Goal: Task Accomplishment & Management: Complete application form

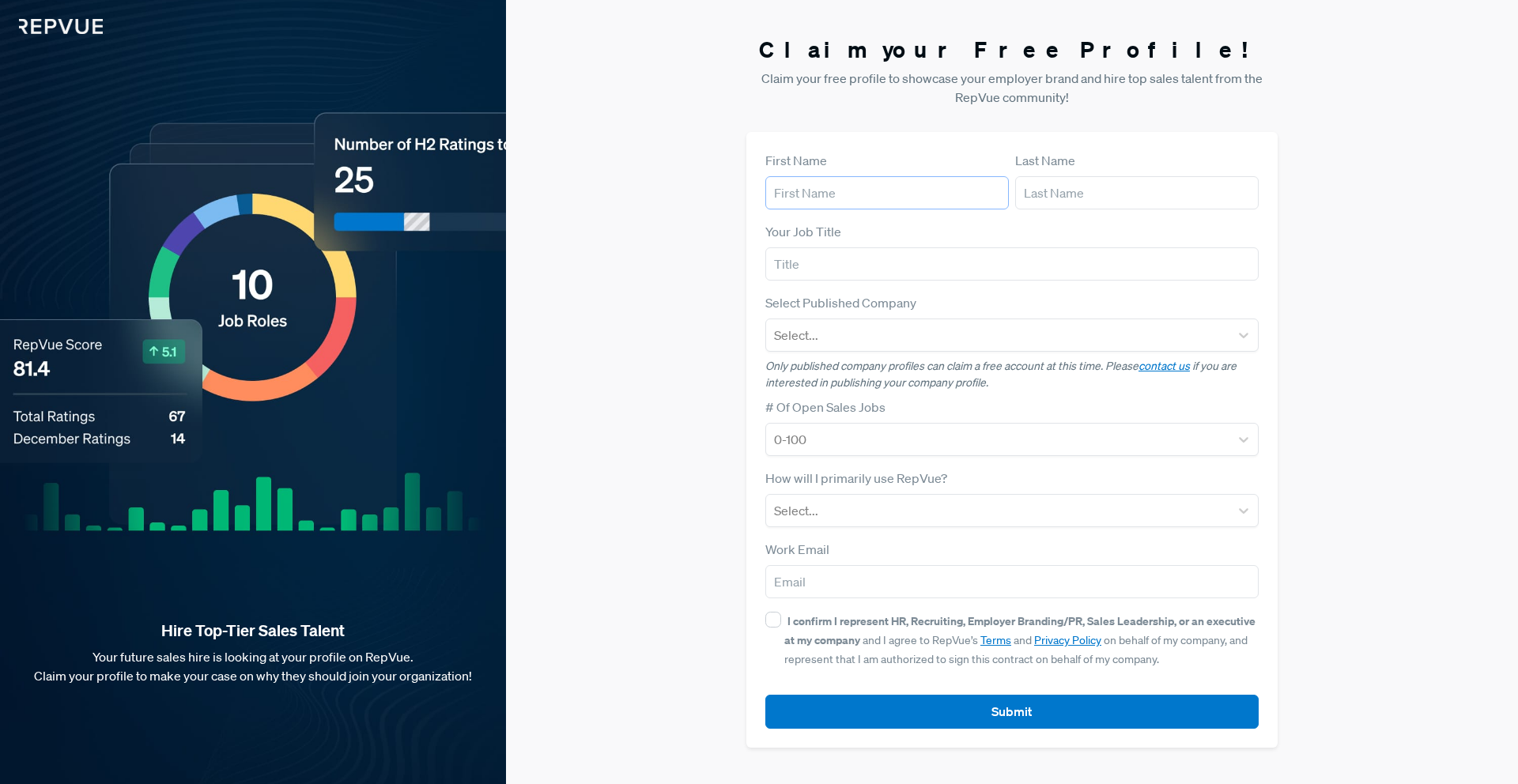
click at [868, 200] on input "text" at bounding box center [886, 192] width 243 height 33
click at [856, 199] on input "text" at bounding box center [886, 192] width 243 height 33
type input "Ally"
click at [1058, 187] on input "text" at bounding box center [1136, 192] width 243 height 33
type input "Meize"
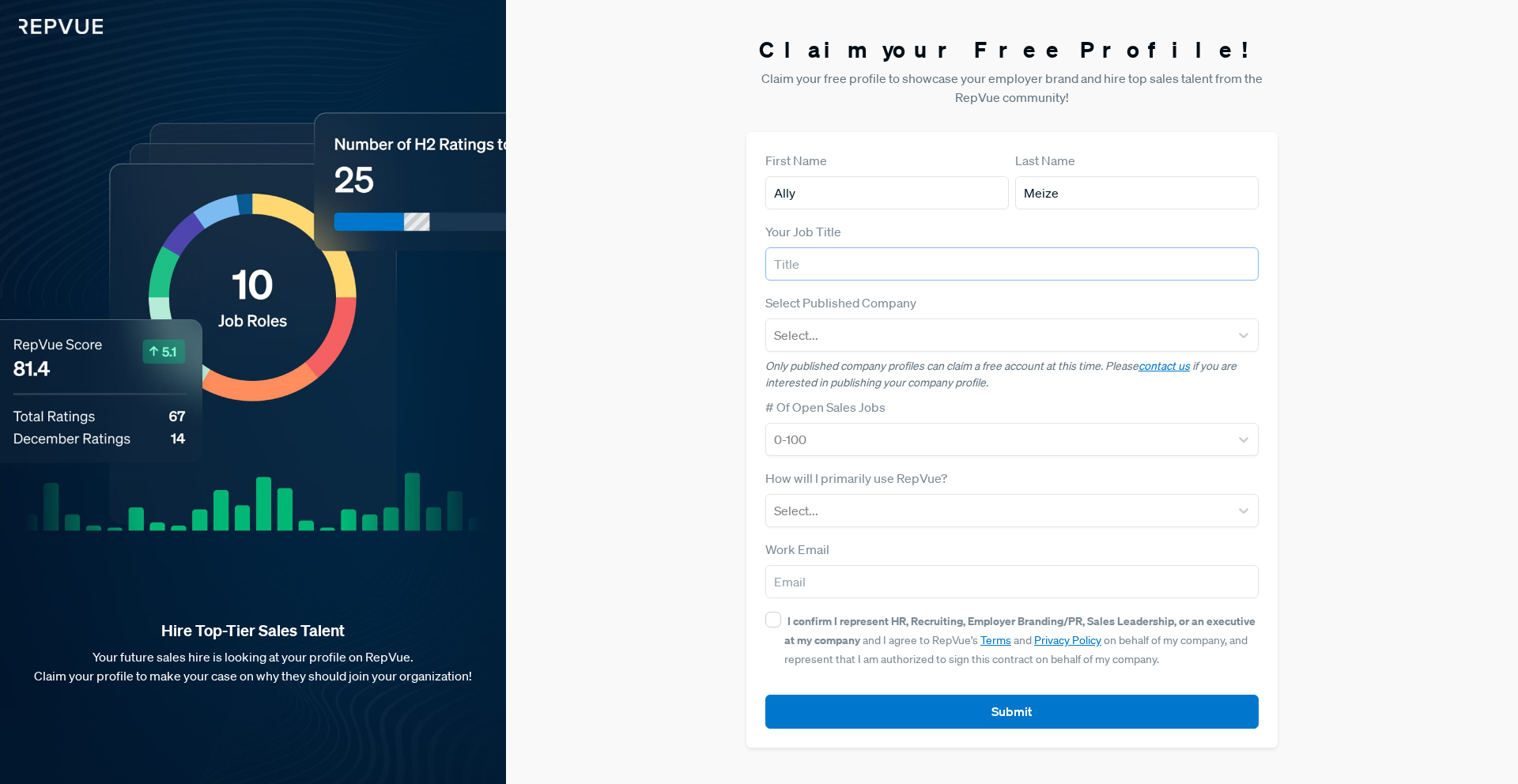
click at [886, 274] on input "text" at bounding box center [1012, 264] width 493 height 33
type input "Regional Sales Manager"
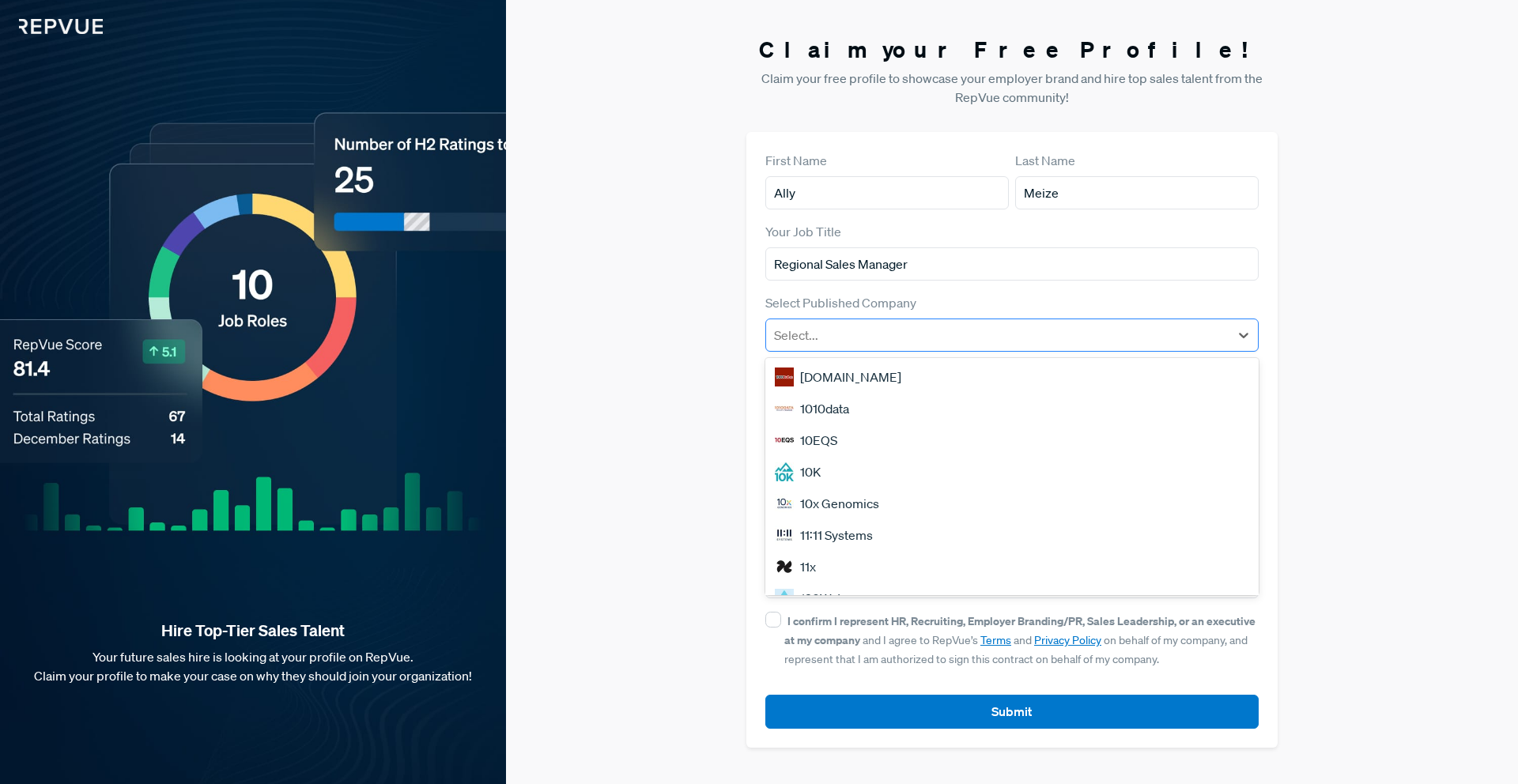
click at [955, 332] on div at bounding box center [998, 335] width 448 height 22
type input "menlo"
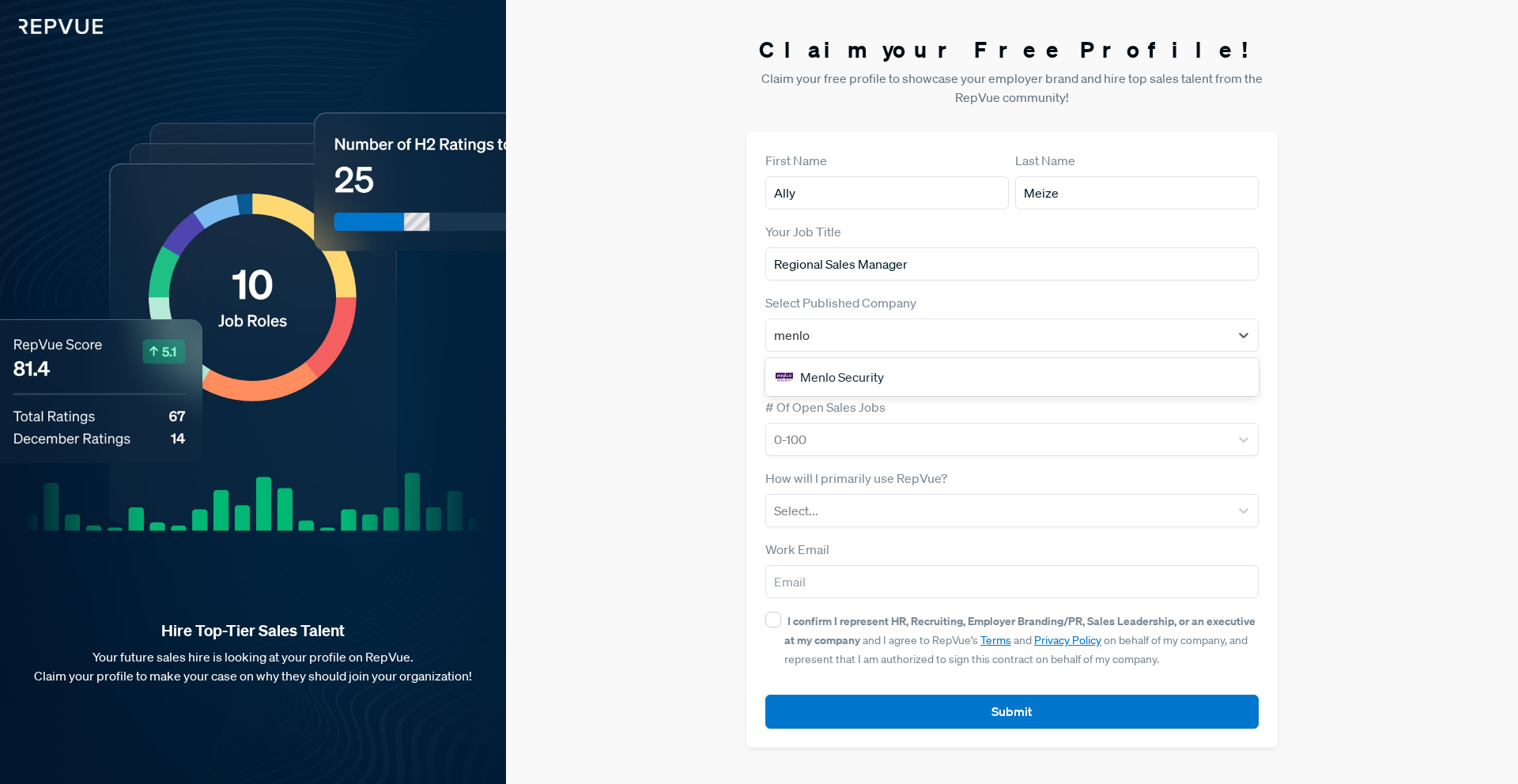
click at [926, 373] on div "Menlo Security" at bounding box center [1012, 377] width 493 height 31
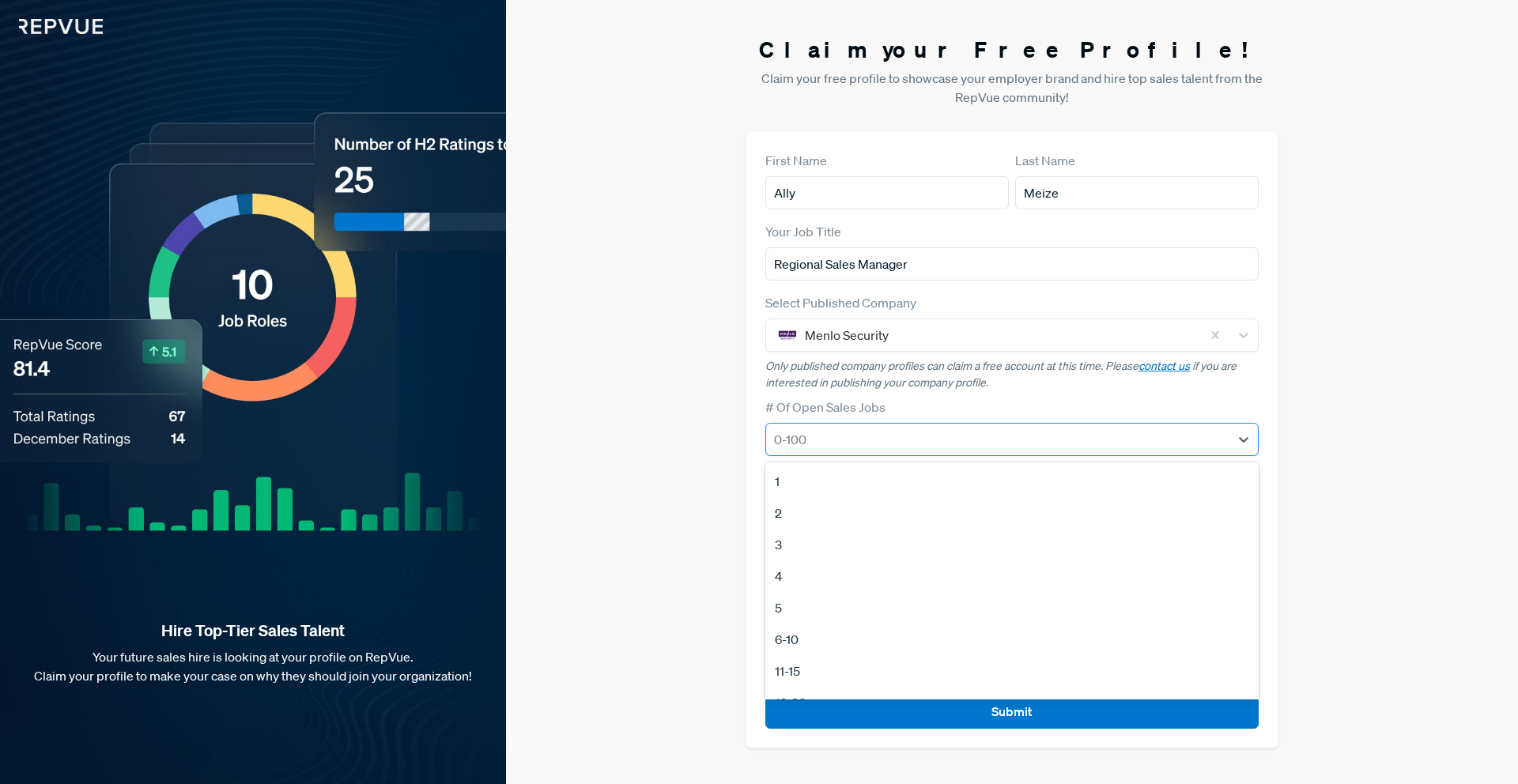
click at [895, 447] on div at bounding box center [998, 440] width 448 height 22
click at [818, 553] on div "5" at bounding box center [1012, 551] width 493 height 31
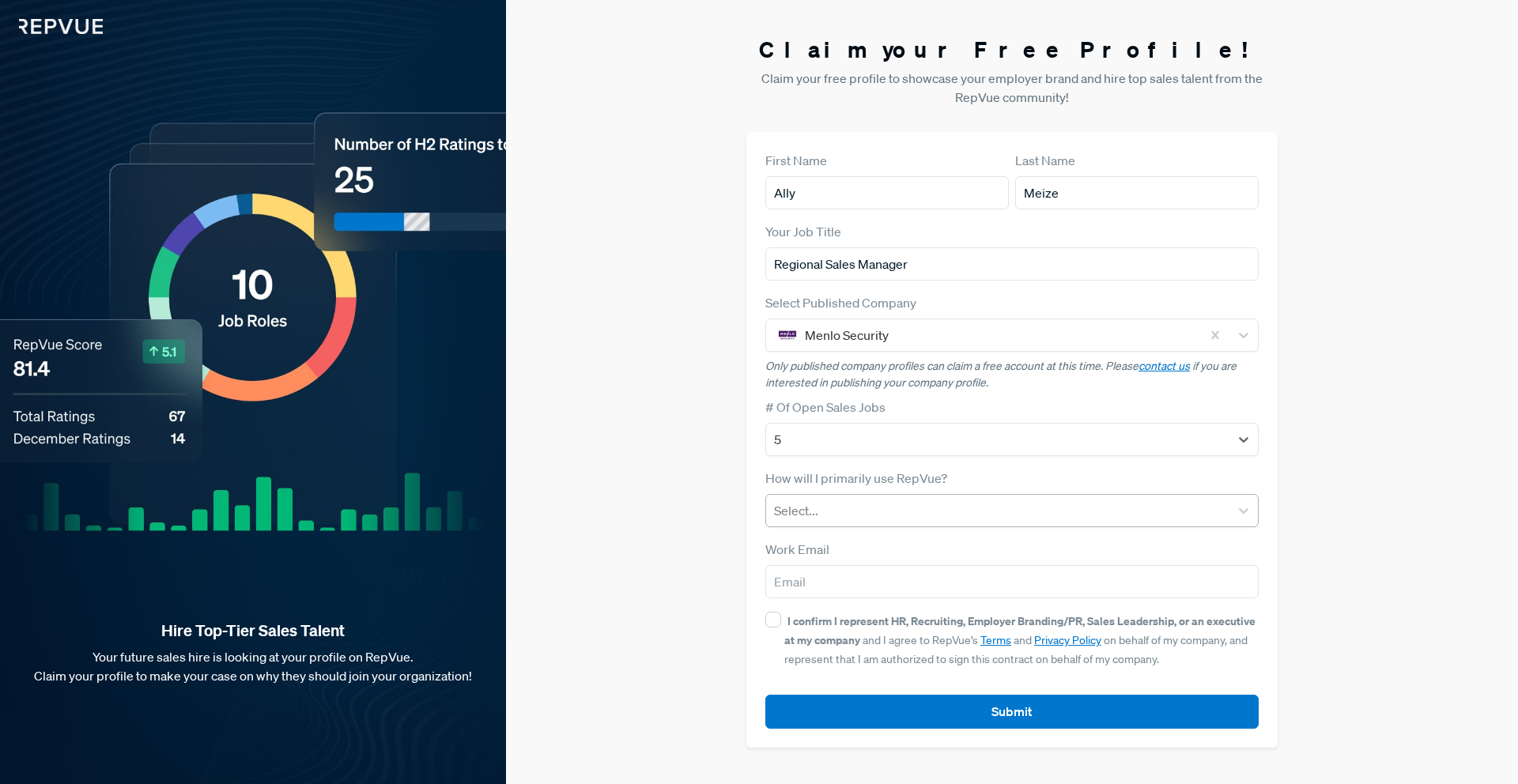
click at [836, 520] on div at bounding box center [998, 510] width 448 height 22
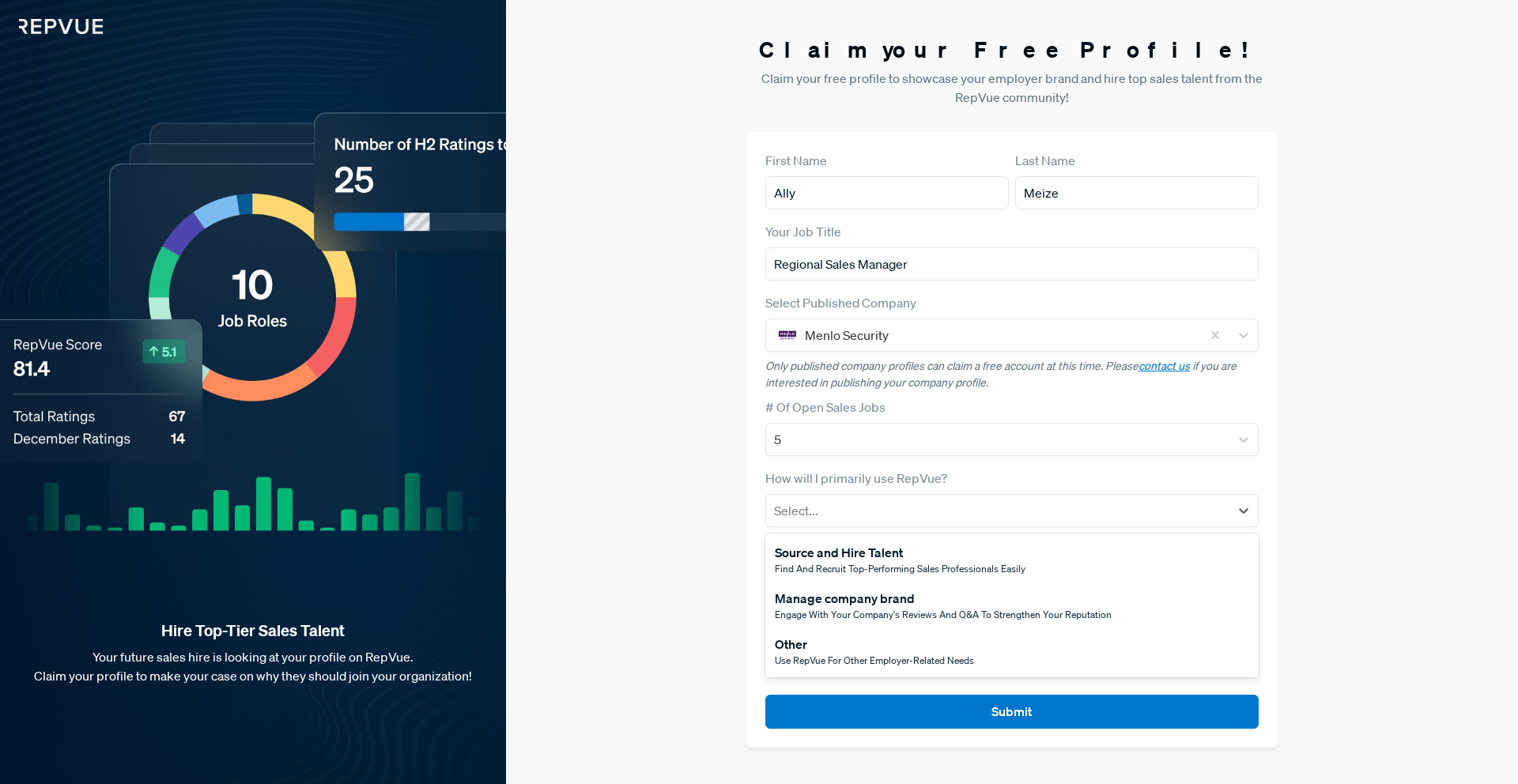
click at [834, 569] on span "Find and recruit top-performing sales professionals easily" at bounding box center [900, 568] width 250 height 13
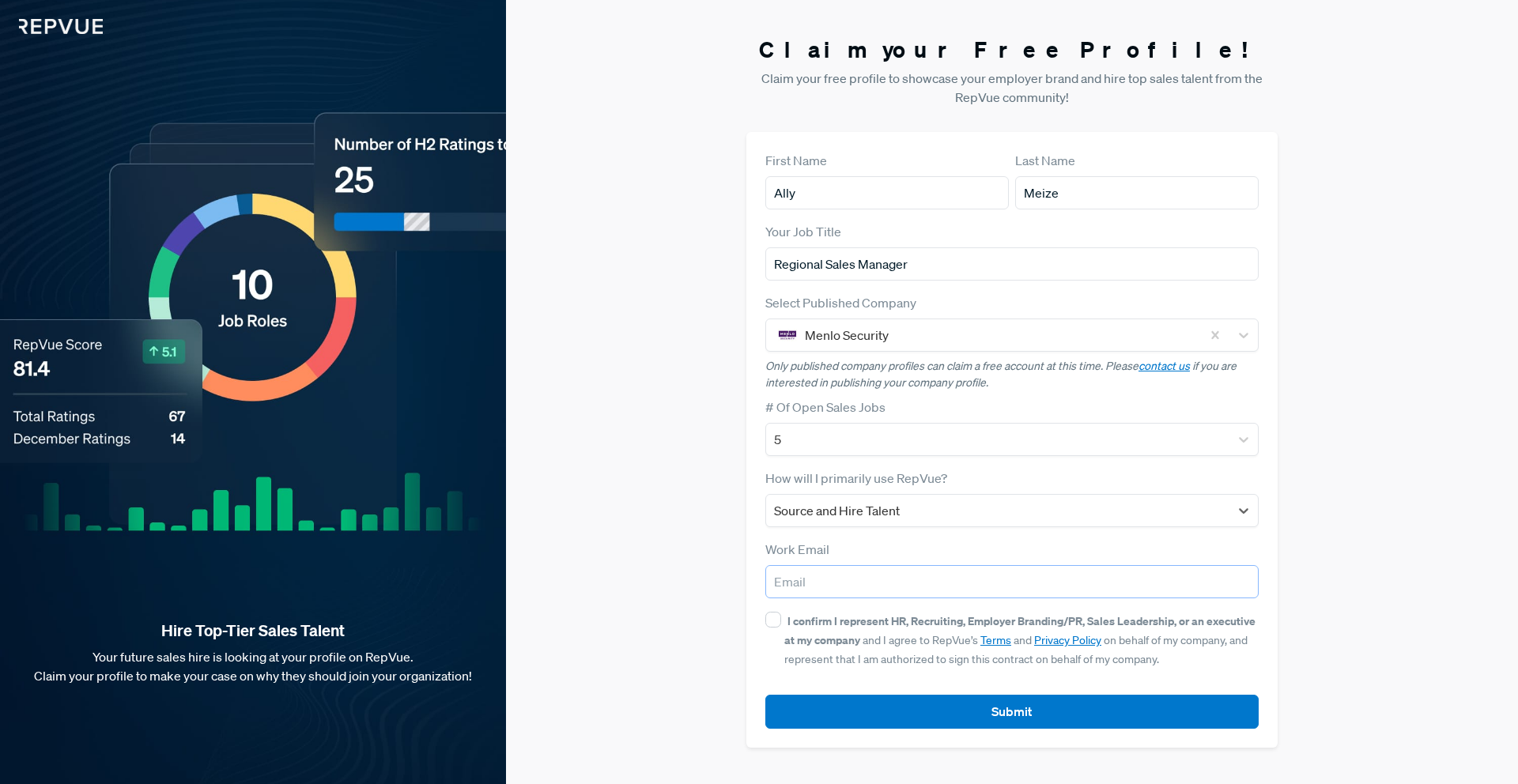
click at [808, 584] on input "email" at bounding box center [1012, 581] width 493 height 33
click at [775, 622] on input "I confirm I represent HR, Recruiting, Employer Branding/PR, Sales Leadership, o…" at bounding box center [773, 620] width 16 height 16
checkbox input "true"
